Goal: Find specific page/section: Find specific page/section

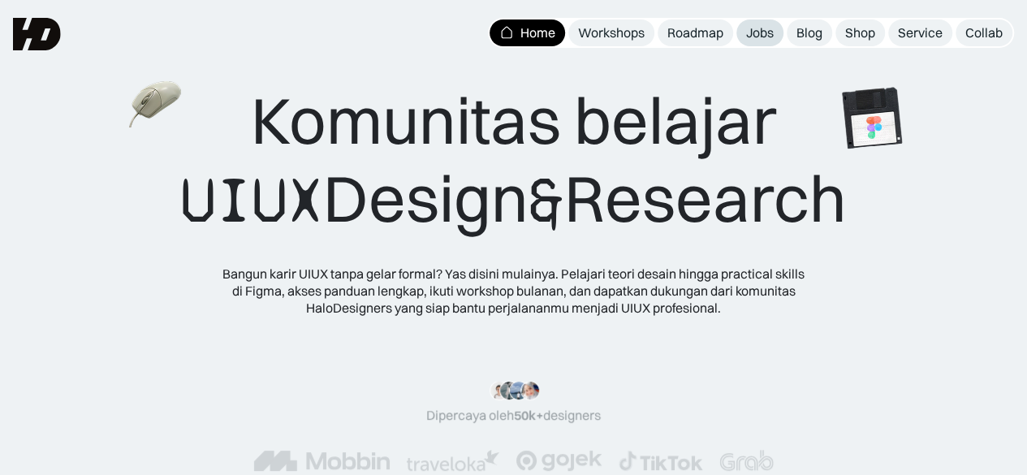
click at [762, 38] on div "Jobs" at bounding box center [760, 32] width 28 height 17
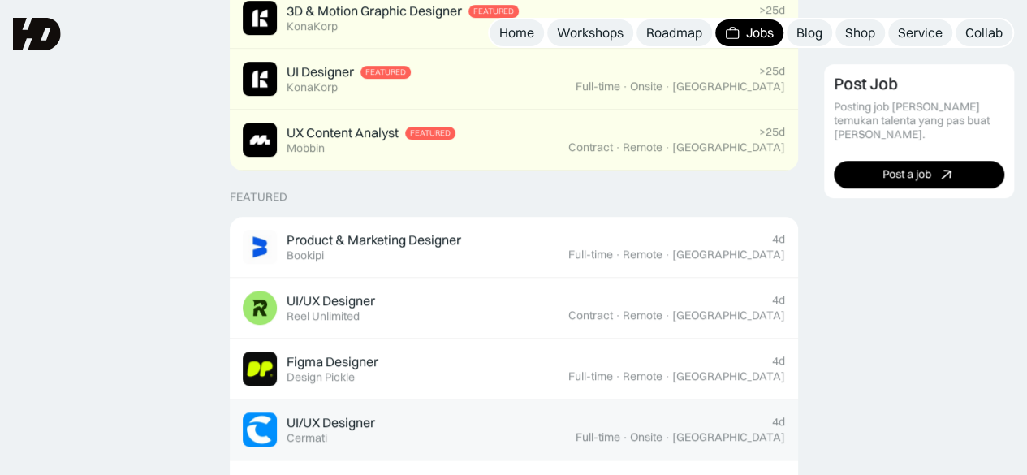
scroll to position [479, 0]
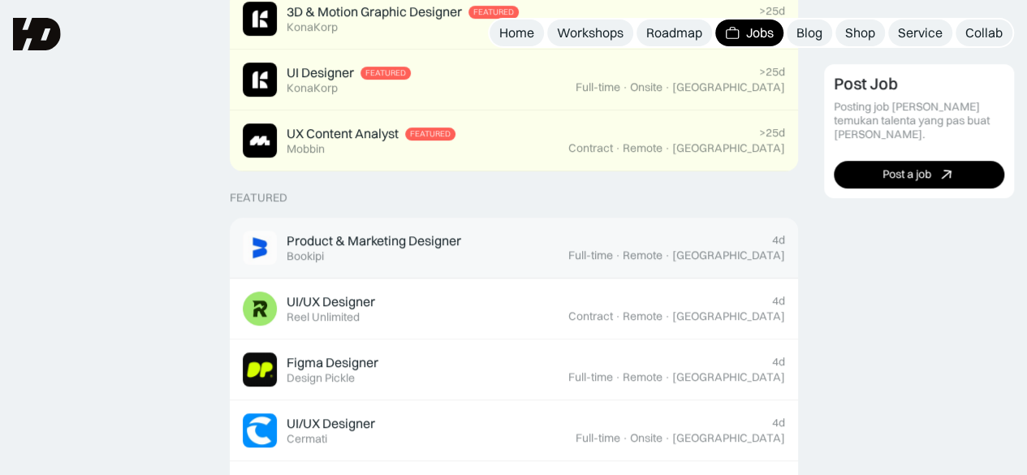
click at [422, 251] on div "Product & Marketing Designer Featured Bookipi" at bounding box center [374, 247] width 175 height 31
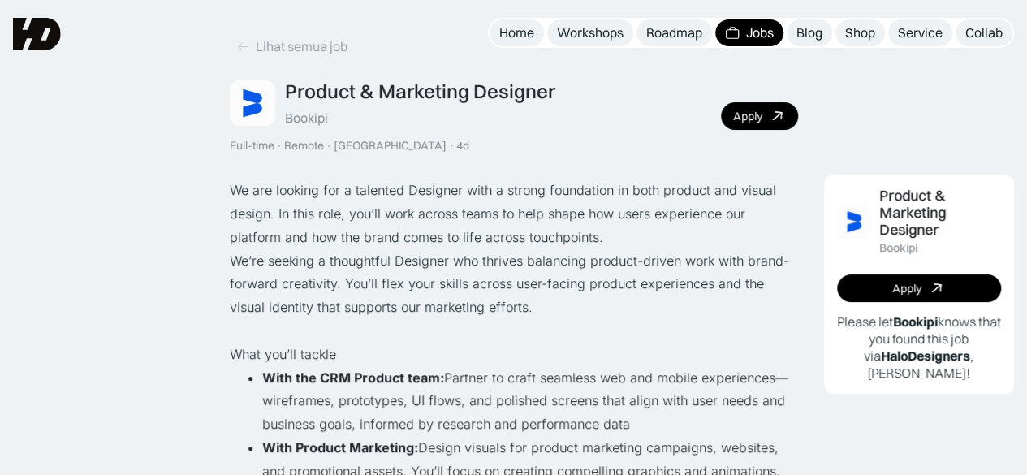
scroll to position [47, 0]
